Goal: Information Seeking & Learning: Learn about a topic

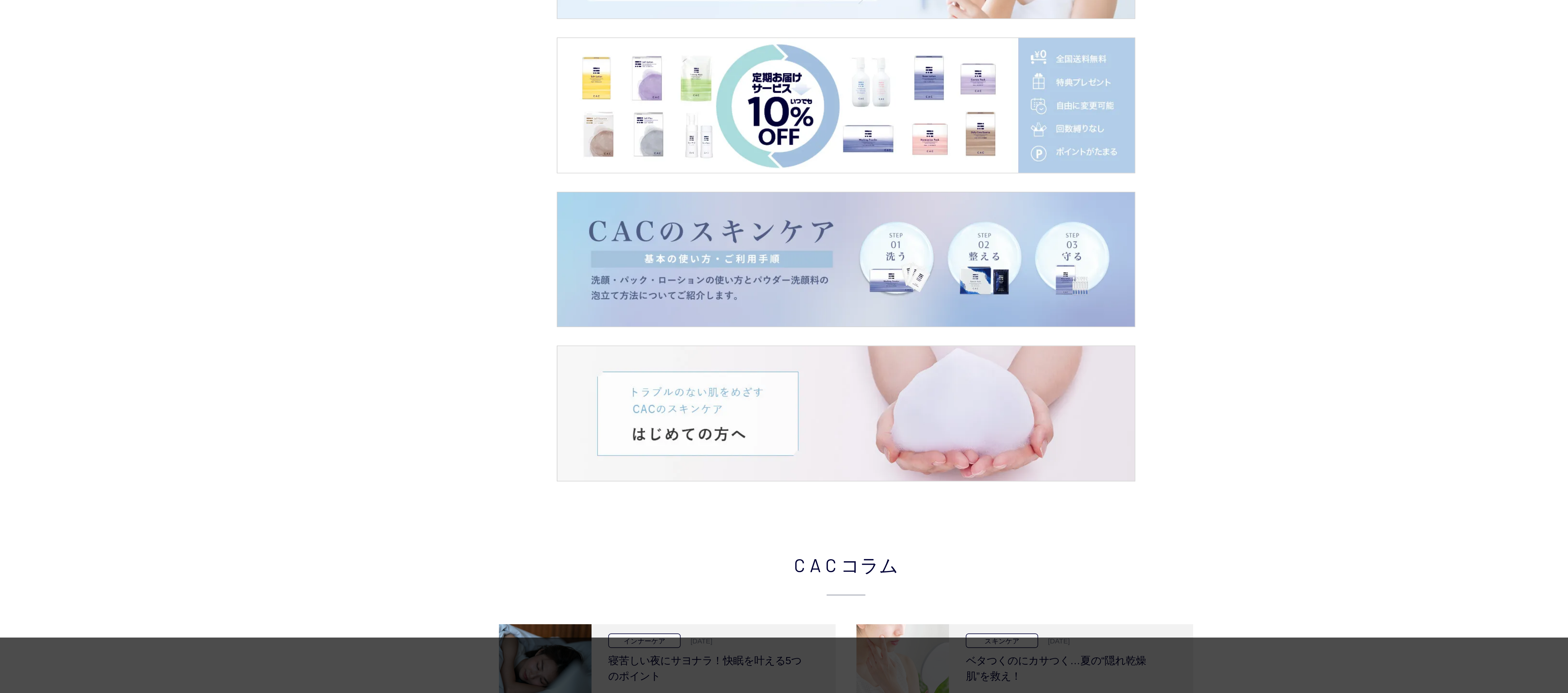
scroll to position [719, 0]
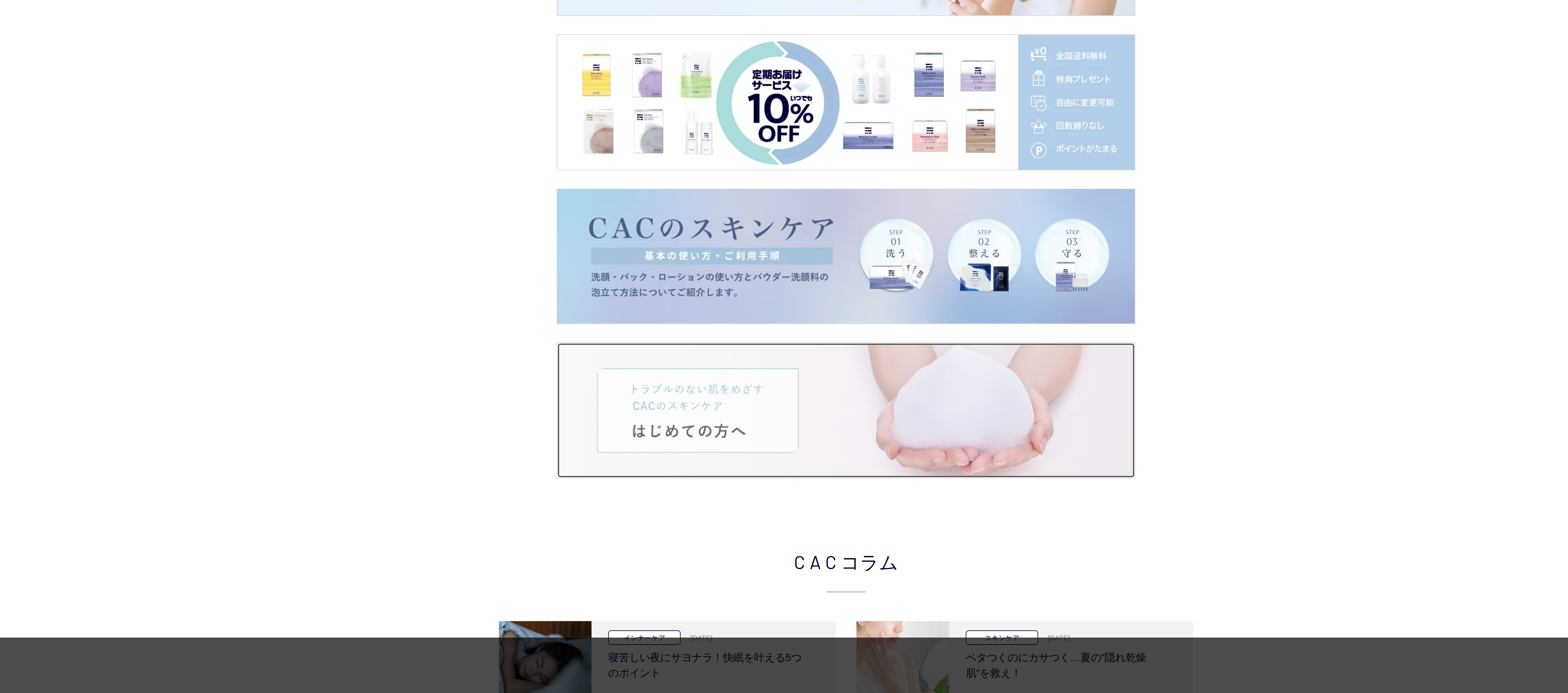
click at [741, 532] on img at bounding box center [783, 541] width 309 height 72
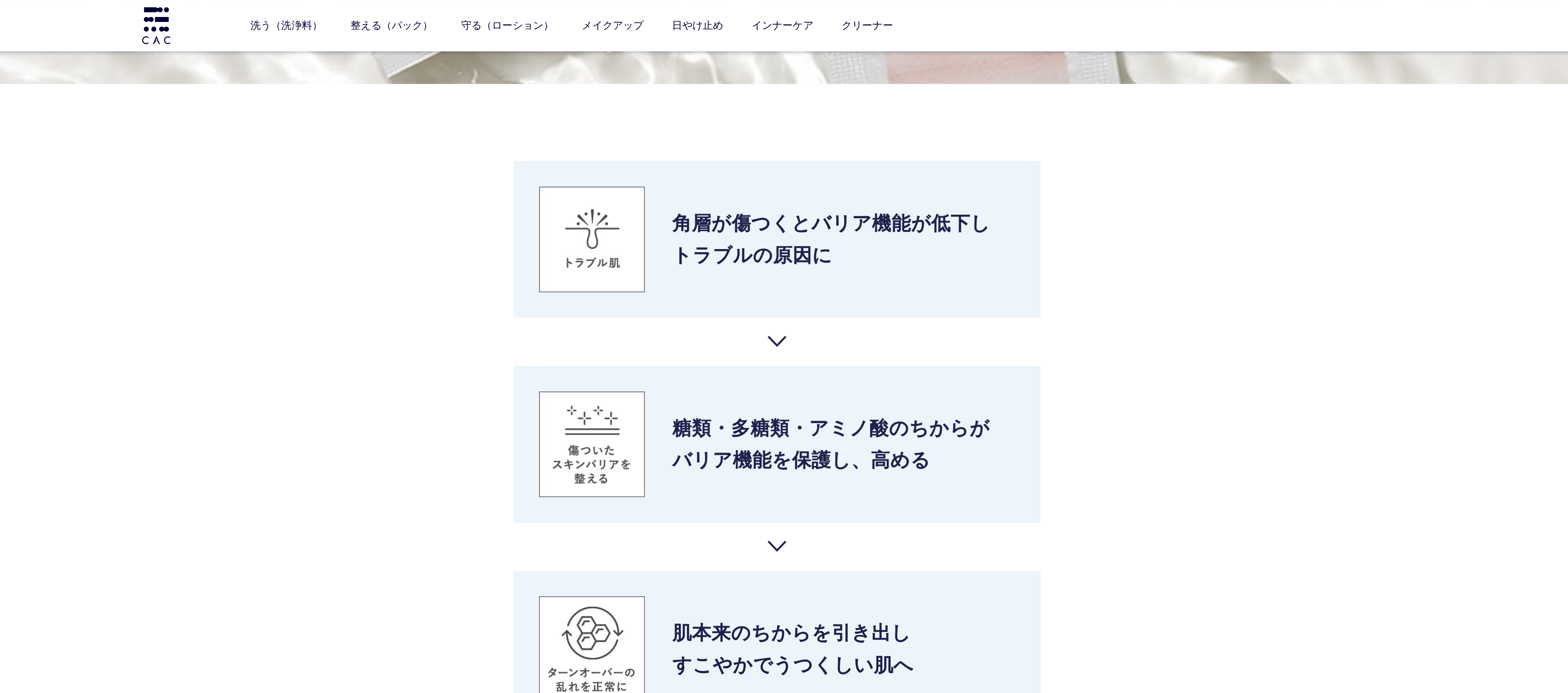
scroll to position [1740, 0]
